Goal: Information Seeking & Learning: Learn about a topic

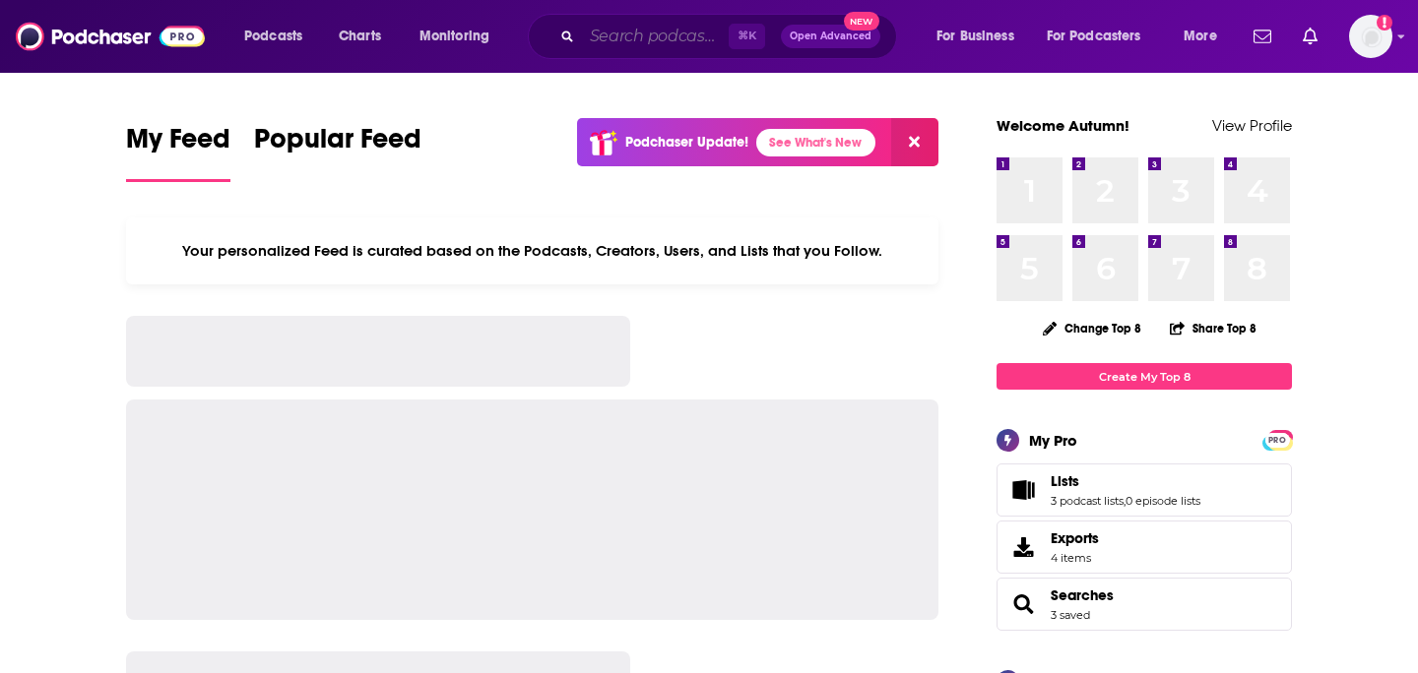
click at [626, 34] on input "Search podcasts, credits, & more..." at bounding box center [655, 37] width 147 height 32
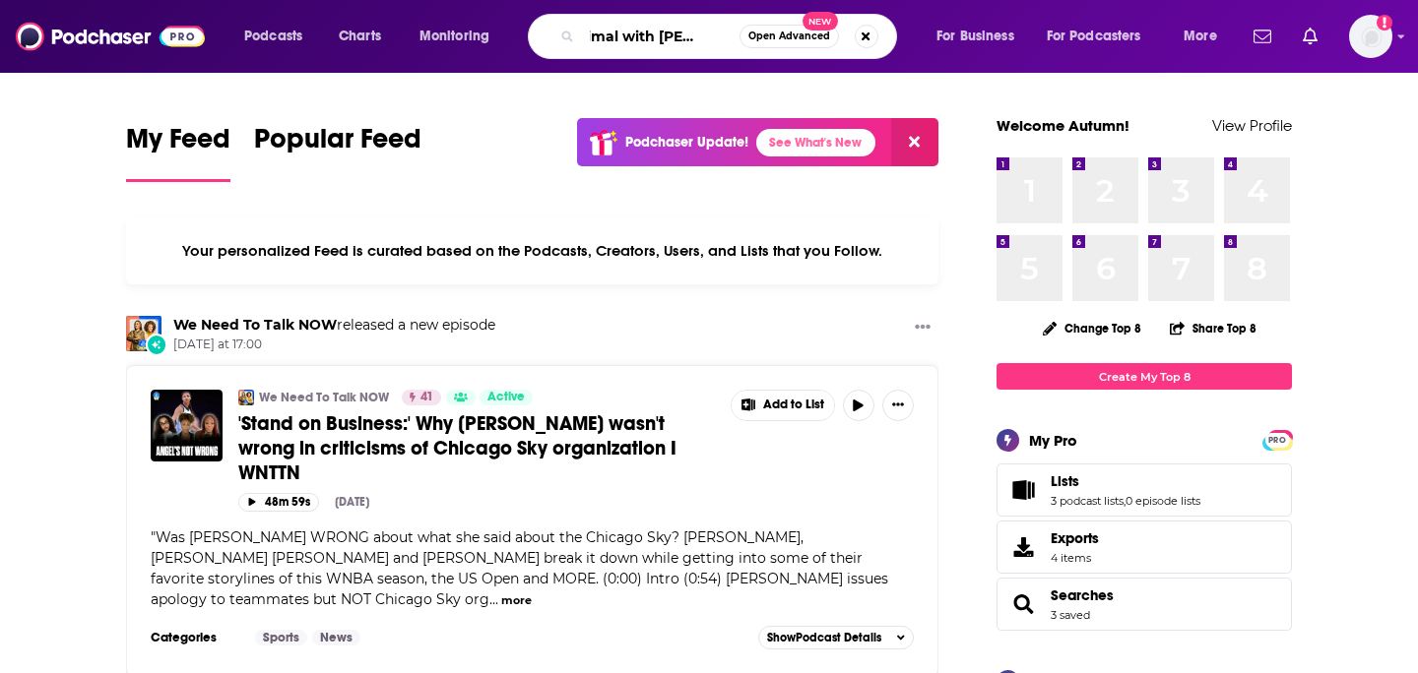
scroll to position [0, 40]
type input "optimal with [PERSON_NAME]"
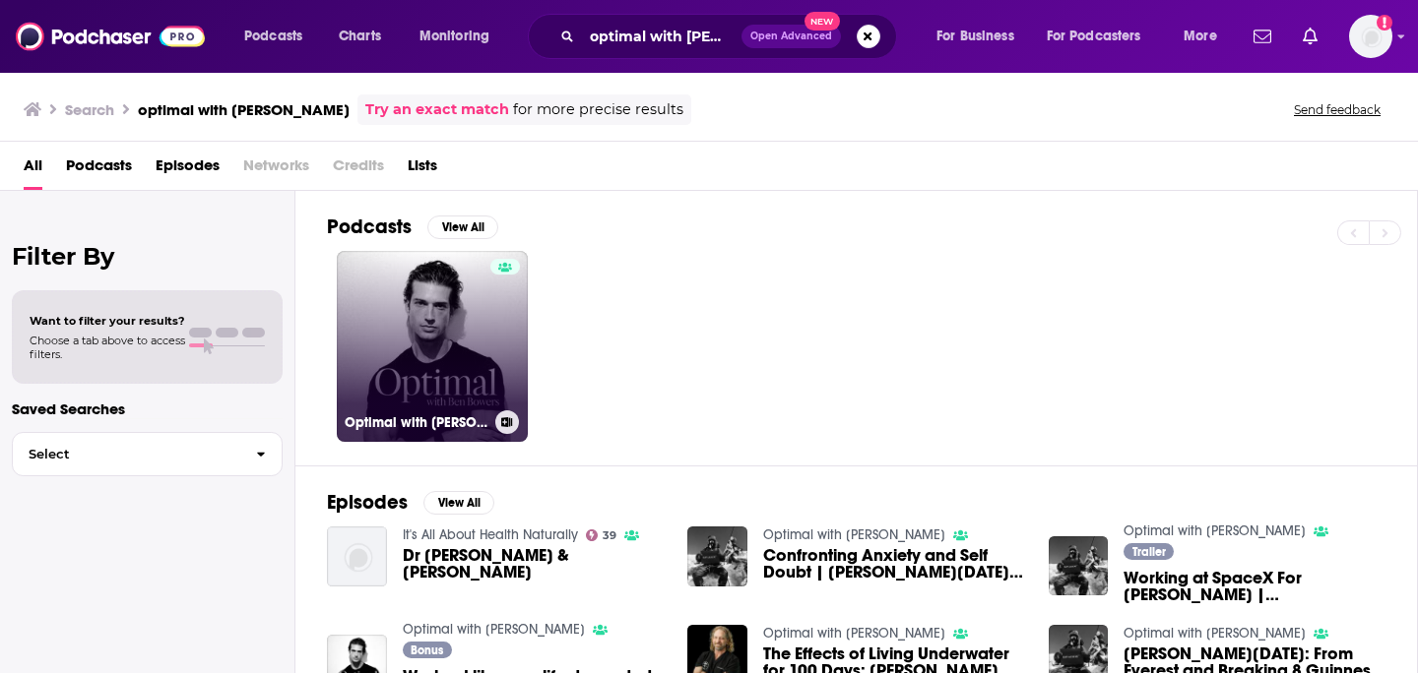
click at [443, 298] on link "Optimal with [PERSON_NAME]" at bounding box center [432, 346] width 191 height 191
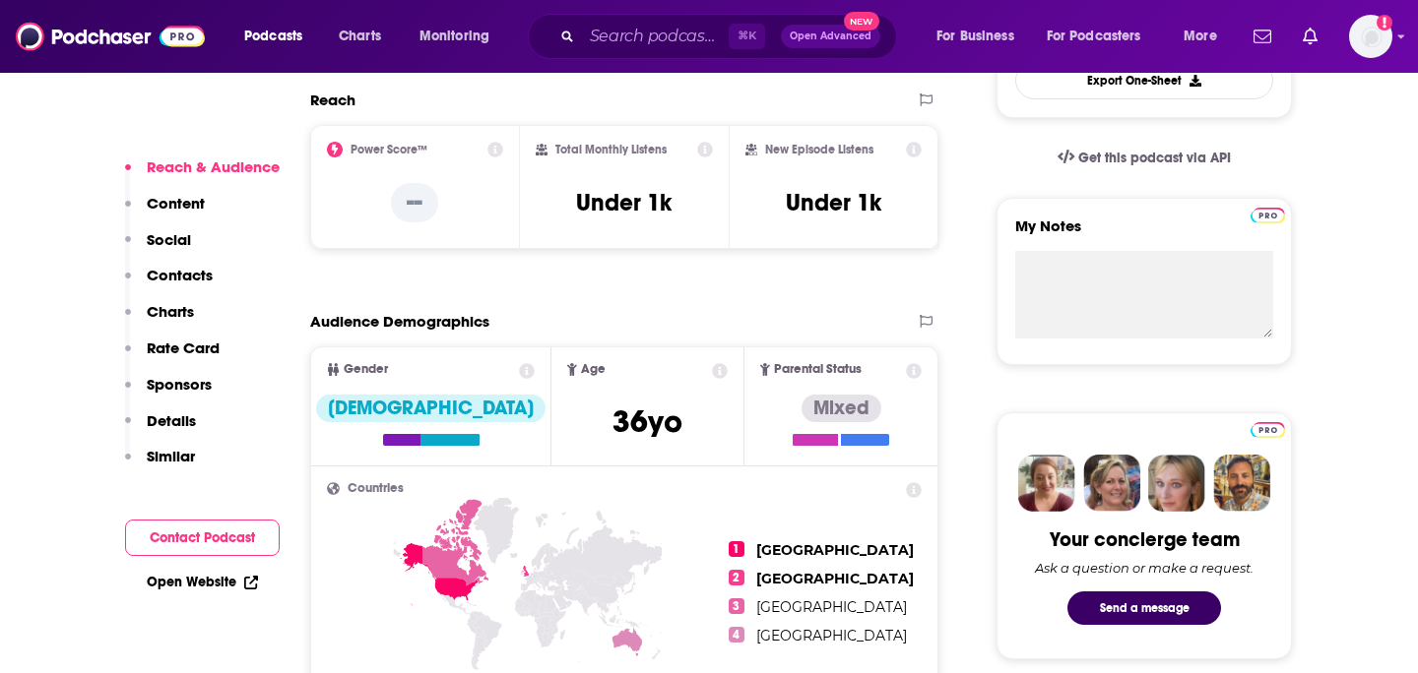
scroll to position [597, 0]
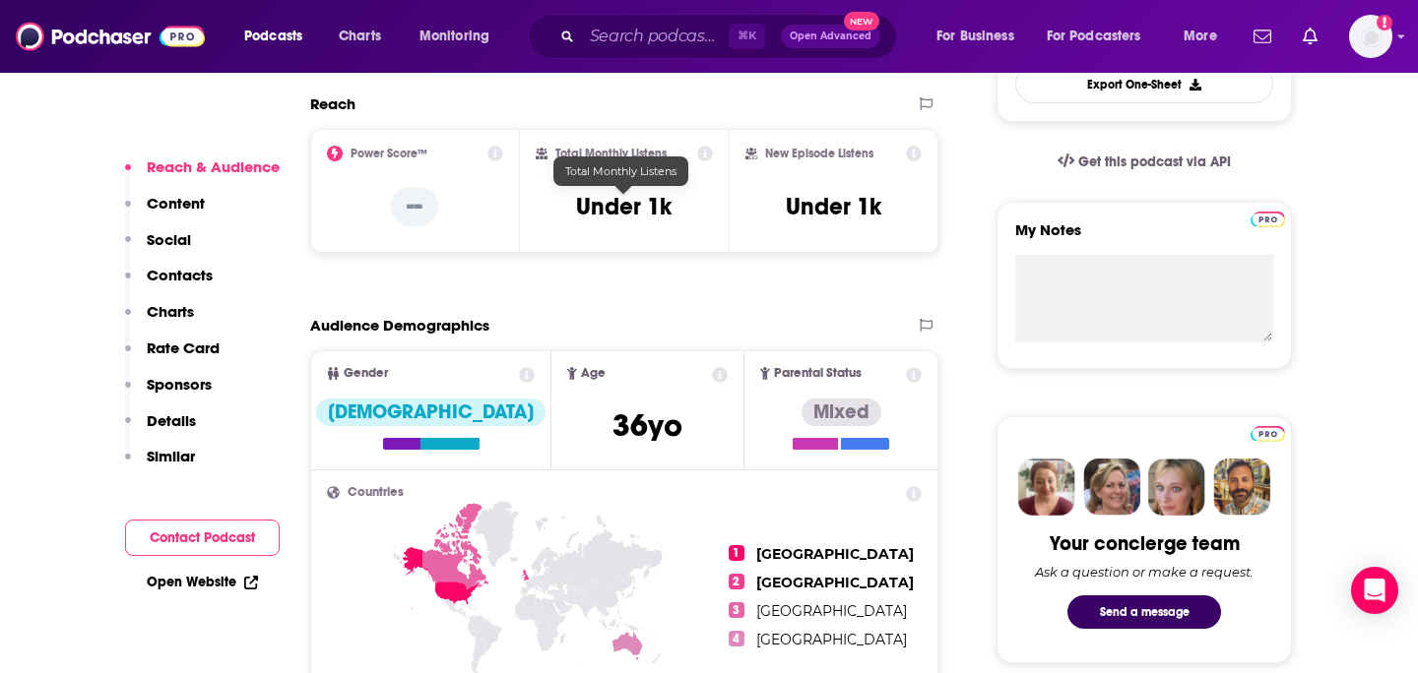
click at [613, 202] on h3 "Under 1k" at bounding box center [624, 207] width 96 height 30
click at [661, 32] on input "Search podcasts, credits, & more..." at bounding box center [655, 37] width 147 height 32
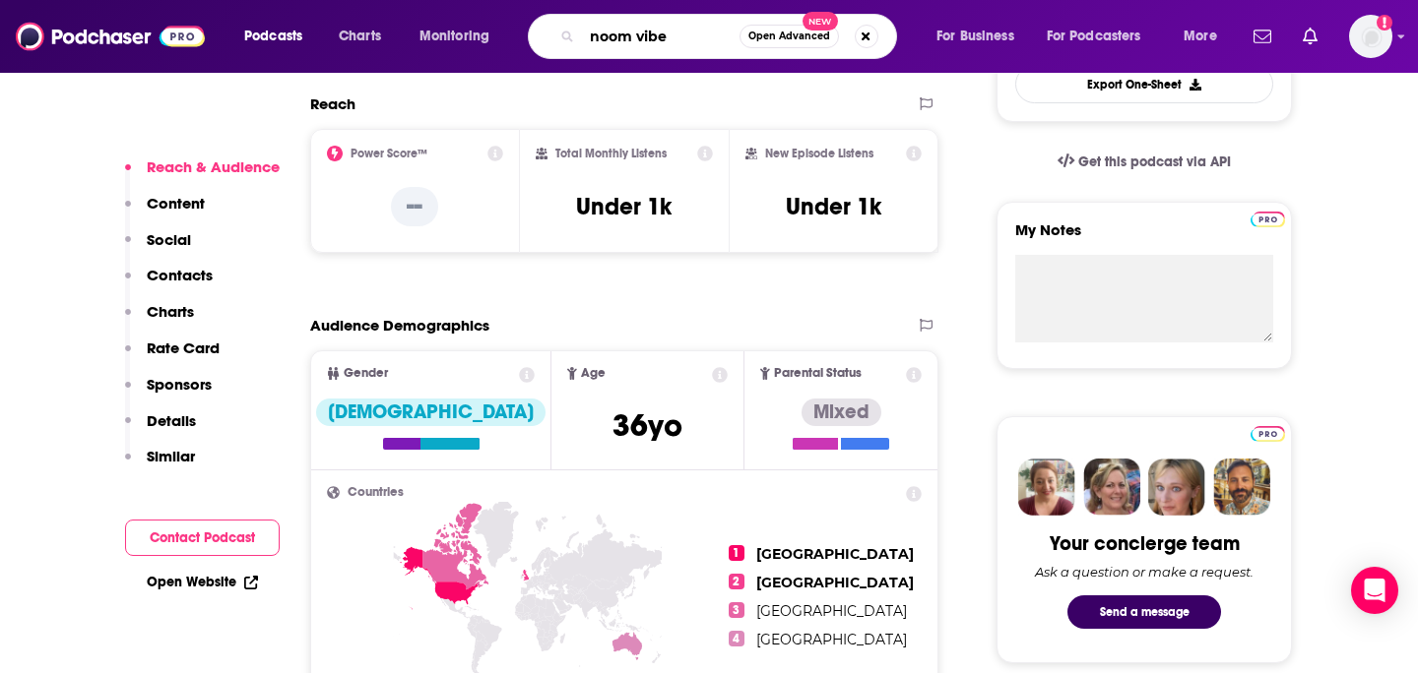
type input "noom vibe"
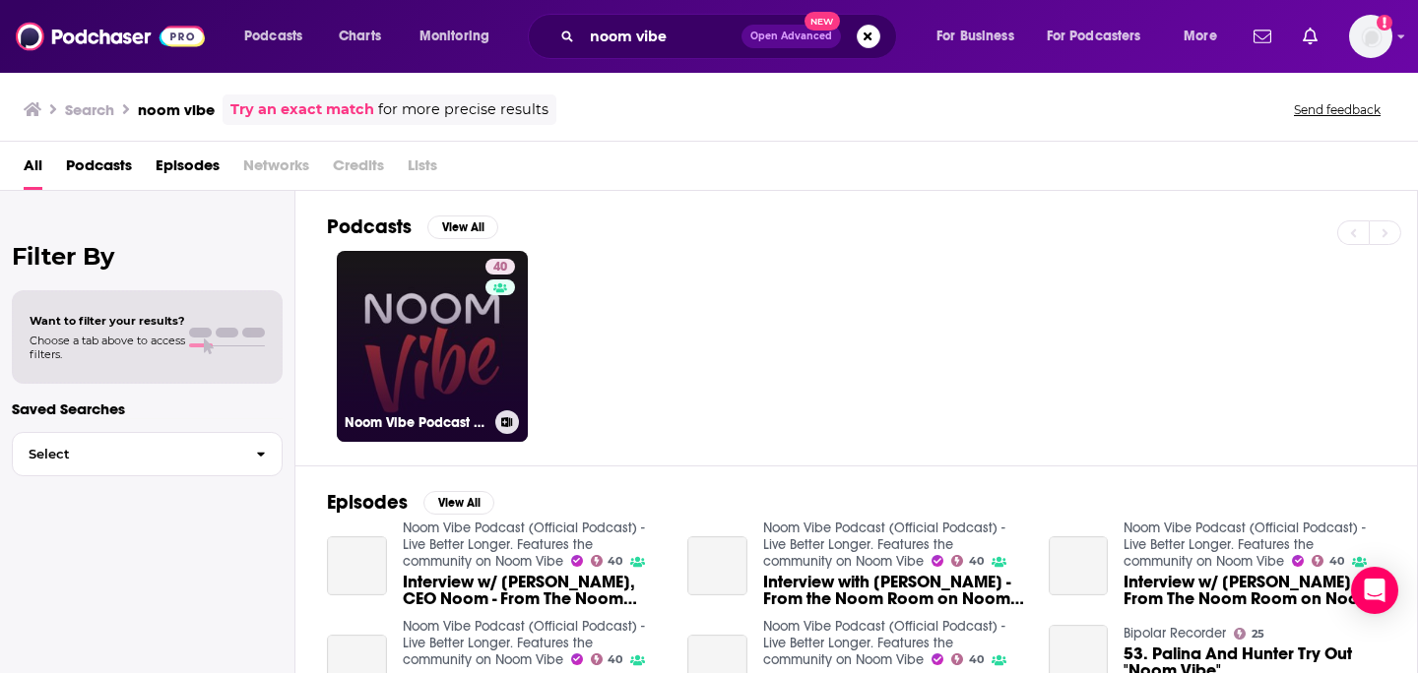
click at [423, 332] on link "40 Noom Vibe Podcast (Official Podcast) - Live Better Longer. Features the comm…" at bounding box center [432, 346] width 191 height 191
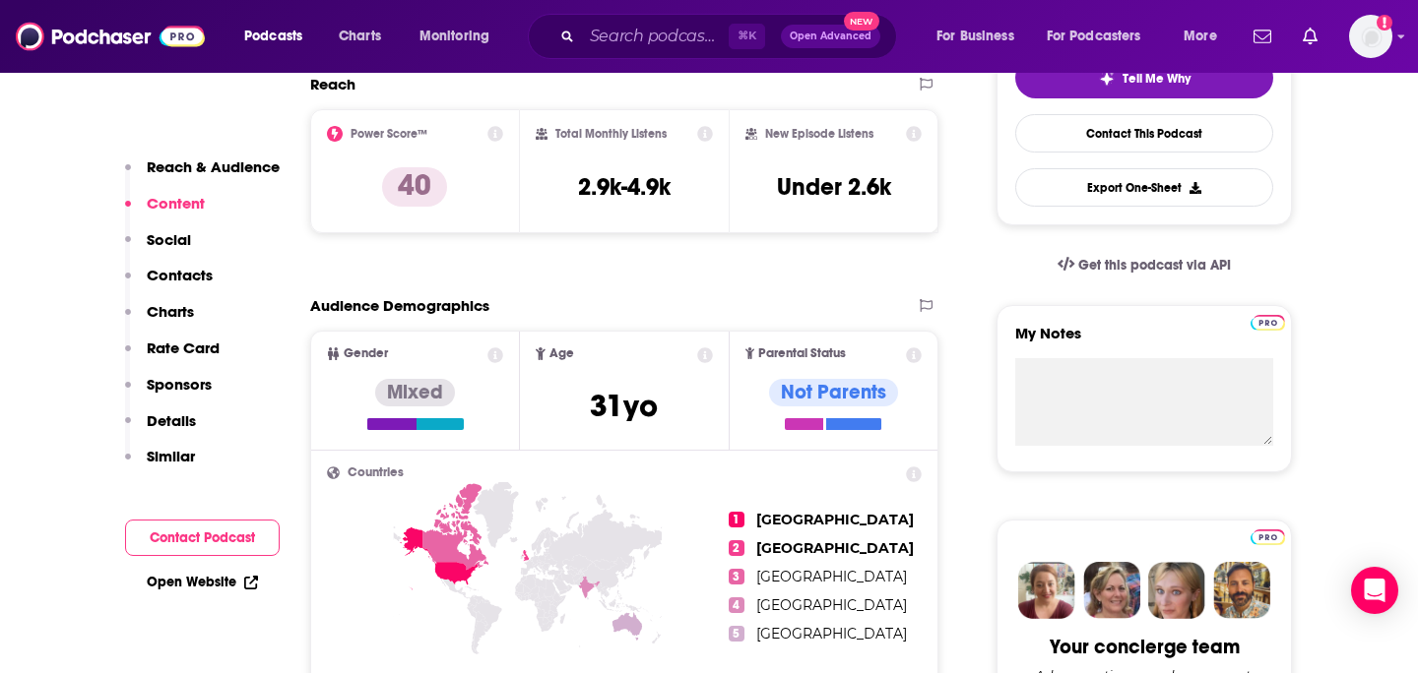
scroll to position [439, 0]
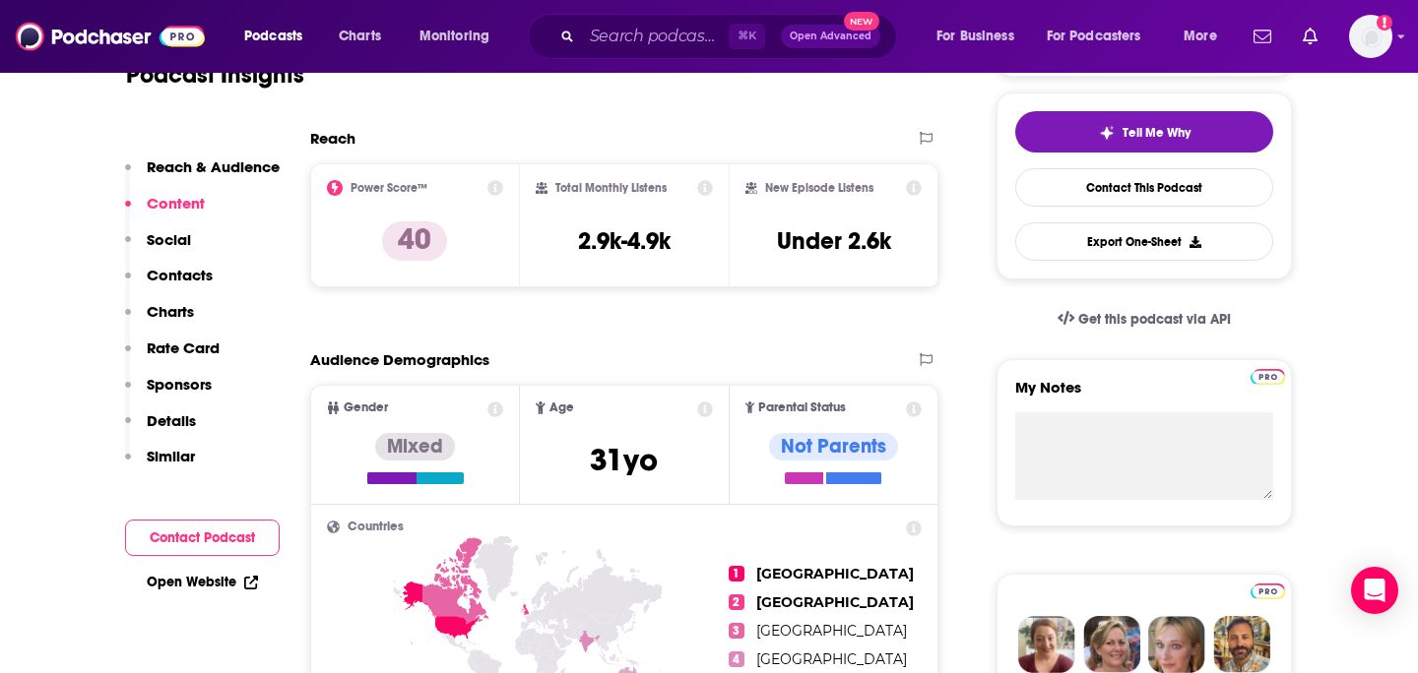
click at [661, 228] on h3 "2.9k-4.9k" at bounding box center [624, 241] width 93 height 30
copy div "2.9k-4.9k"
click at [808, 224] on div "New Episode Listens Under 2.6k" at bounding box center [833, 225] width 176 height 91
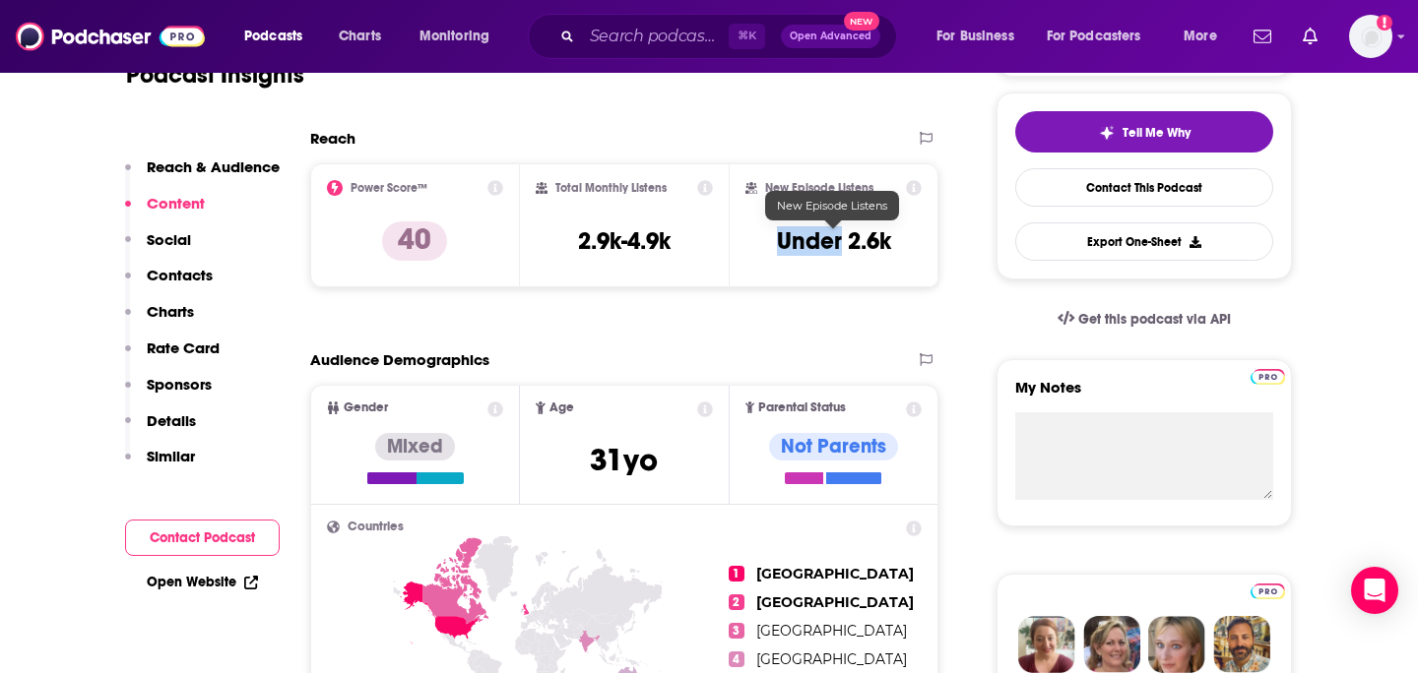
click at [808, 224] on div "New Episode Listens Under 2.6k" at bounding box center [833, 225] width 176 height 91
copy div "Under 2.6k Export One-Sheet"
